Goal: Navigation & Orientation: Understand site structure

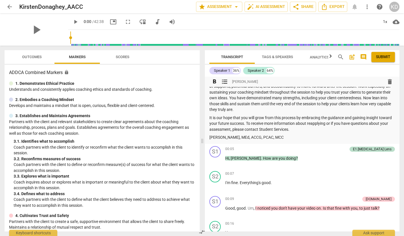
scroll to position [48, 0]
click at [29, 54] on span "Outcomes" at bounding box center [31, 57] width 33 height 8
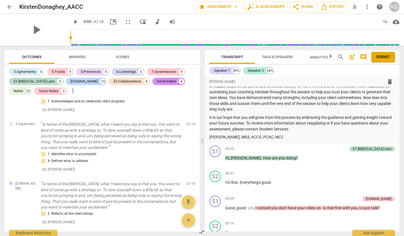
scroll to position [985, 0]
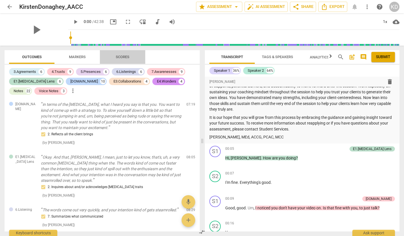
click at [123, 57] on span "Scores" at bounding box center [123, 57] width 14 height 4
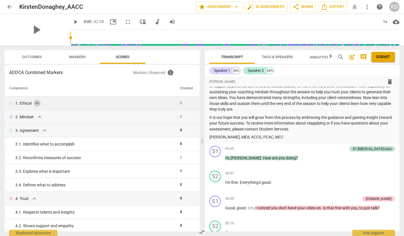
click at [37, 103] on span "expand_more" at bounding box center [37, 103] width 7 height 7
click at [37, 104] on span "expand_more" at bounding box center [37, 103] width 7 height 7
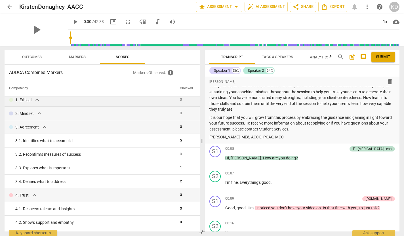
scroll to position [2, 0]
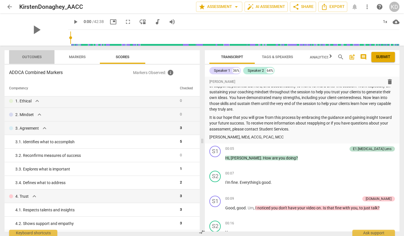
click at [34, 56] on span "Outcomes" at bounding box center [32, 57] width 20 height 4
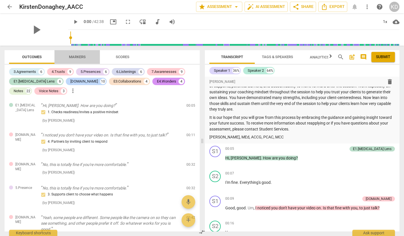
click at [75, 56] on span "Markers" at bounding box center [77, 57] width 17 height 4
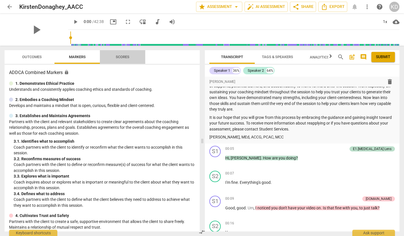
click at [122, 58] on span "Scores" at bounding box center [123, 57] width 14 height 4
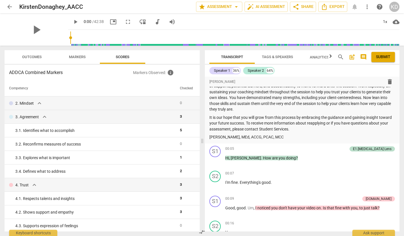
scroll to position [15, 0]
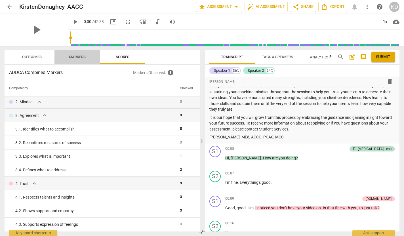
click at [74, 54] on span "Markers" at bounding box center [77, 57] width 30 height 8
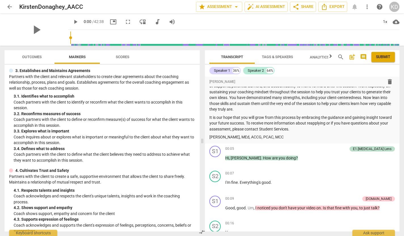
scroll to position [46, 0]
click at [127, 55] on span "Scores" at bounding box center [123, 57] width 14 height 4
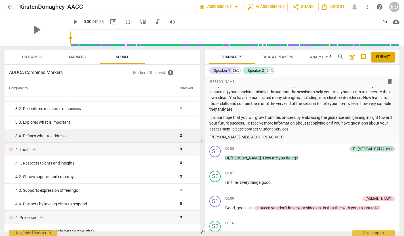
scroll to position [61, 0]
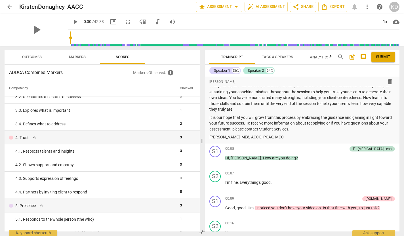
click at [72, 57] on span "Markers" at bounding box center [77, 57] width 17 height 4
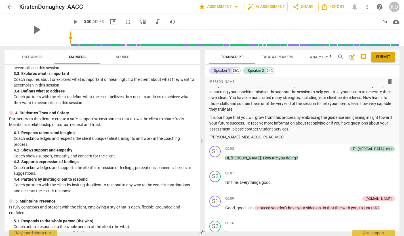
scroll to position [105, 0]
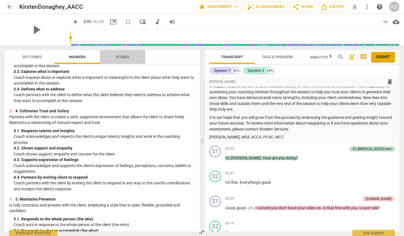
click at [126, 55] on span "Scores" at bounding box center [123, 57] width 14 height 4
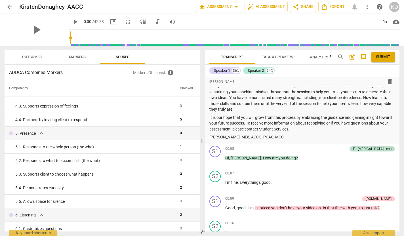
scroll to position [137, 0]
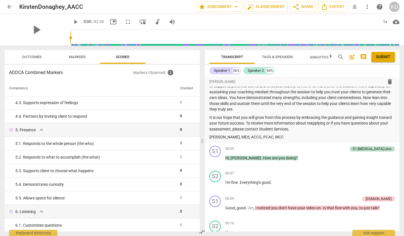
click at [76, 56] on span "Markers" at bounding box center [77, 57] width 17 height 4
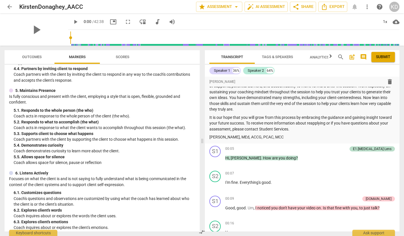
scroll to position [215, 0]
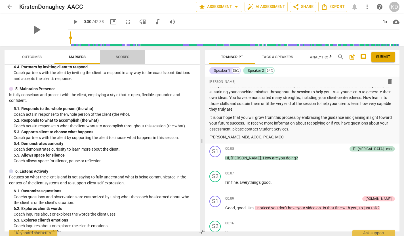
click at [119, 56] on span "Scores" at bounding box center [123, 57] width 14 height 4
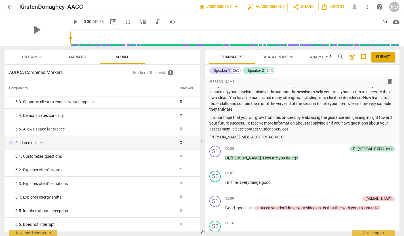
scroll to position [205, 0]
click at [77, 58] on span "Markers" at bounding box center [77, 57] width 17 height 4
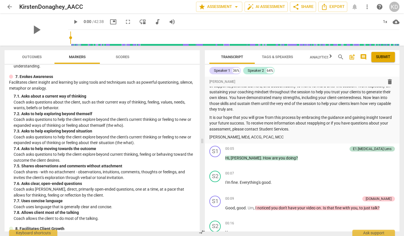
scroll to position [432, 0]
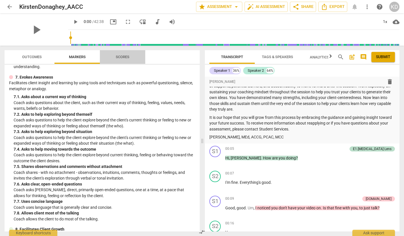
click at [126, 54] on span "Scores" at bounding box center [122, 57] width 27 height 8
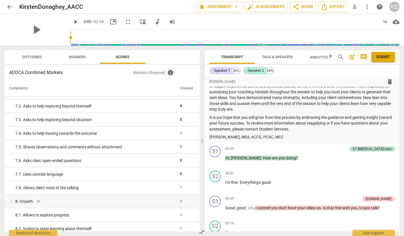
scroll to position [379, 0]
drag, startPoint x: 80, startPoint y: 56, endPoint x: 80, endPoint y: 60, distance: 4.0
click at [80, 56] on span "Markers" at bounding box center [77, 57] width 17 height 4
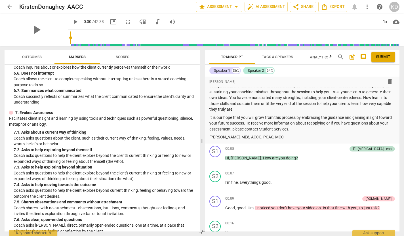
scroll to position [419, 0]
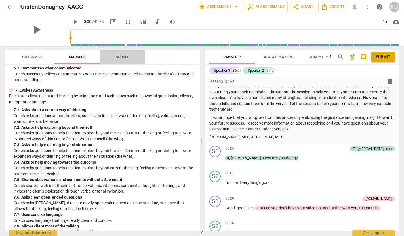
click at [124, 56] on span "Scores" at bounding box center [123, 57] width 14 height 4
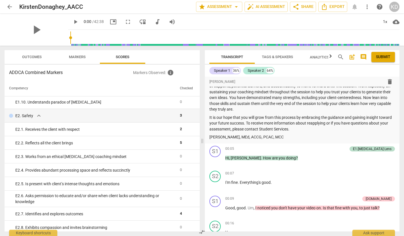
scroll to position [761, 0]
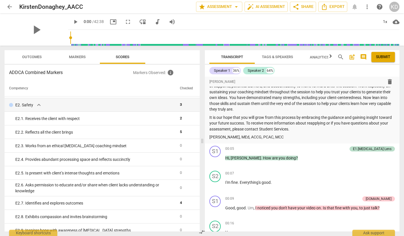
click at [79, 55] on span "Markers" at bounding box center [77, 57] width 17 height 4
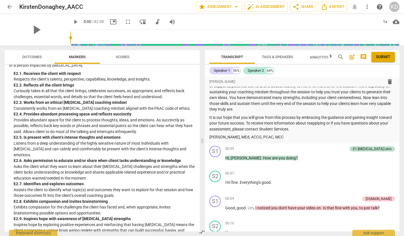
scroll to position [985, 0]
